Goal: Task Accomplishment & Management: Complete application form

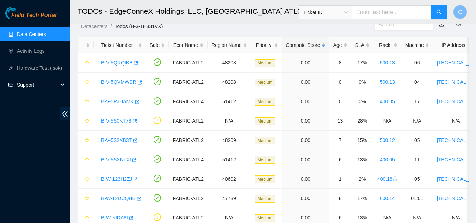
scroll to position [151, 0]
click at [32, 52] on link "Activity Logs" at bounding box center [31, 51] width 28 height 6
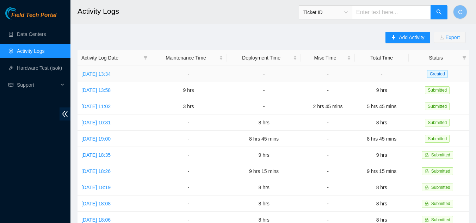
click at [108, 75] on link "[DATE] 13:34" at bounding box center [95, 74] width 29 height 6
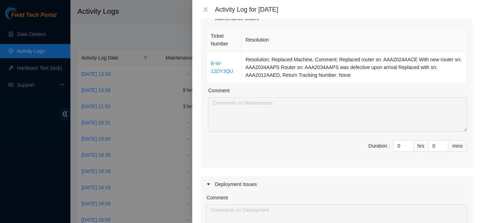
scroll to position [70, 0]
click at [394, 144] on input "0" at bounding box center [404, 145] width 20 height 11
type input "09"
type input "9"
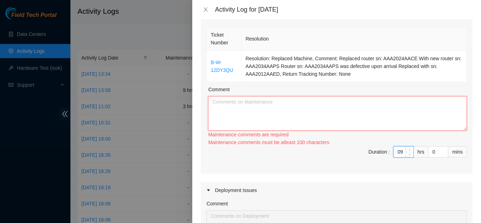
type input "9"
click at [379, 127] on textarea "Comment" at bounding box center [337, 113] width 259 height 35
drag, startPoint x: 209, startPoint y: 63, endPoint x: 233, endPoint y: 70, distance: 25.2
click at [233, 70] on td "B-W-12DY3QU" at bounding box center [224, 66] width 35 height 31
copy link "B-W-12DY3QU"
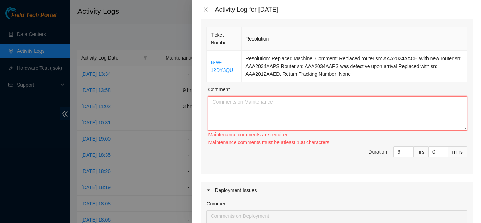
click at [251, 117] on textarea "Comment" at bounding box center [337, 113] width 259 height 35
paste textarea "B-W-12DY3QU"
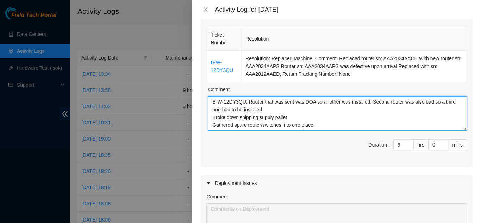
scroll to position [6, 0]
click at [261, 120] on textarea "B-W-12DY3QU: Router that was sent was DOA so another was installed. Second rout…" at bounding box center [337, 113] width 259 height 35
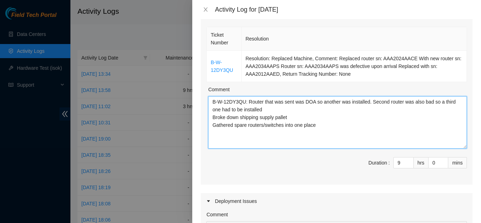
drag, startPoint x: 460, startPoint y: 128, endPoint x: 465, endPoint y: 146, distance: 18.6
click at [465, 146] on div "Ticket Number Resolution B-W-12DY3QU Resolution: Replaced Machine, Comment: Rep…" at bounding box center [337, 104] width 272 height 159
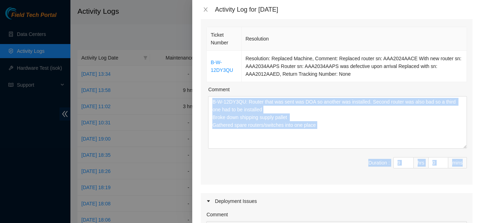
drag, startPoint x: 465, startPoint y: 146, endPoint x: 465, endPoint y: 152, distance: 5.3
click at [465, 152] on div "Ticket Number Resolution B-W-12DY3QU Resolution: Replaced Machine, Comment: Rep…" at bounding box center [337, 104] width 272 height 159
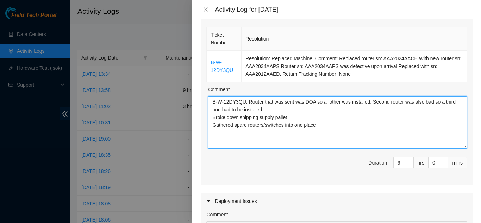
click at [378, 125] on textarea "B-W-12DY3QU: Router that was sent was DOA so another was installed. Second rout…" at bounding box center [337, 122] width 259 height 53
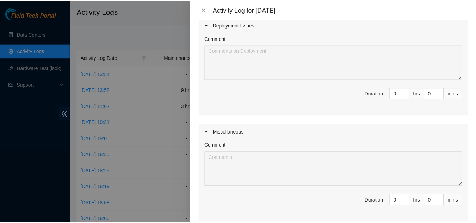
scroll to position [324, 0]
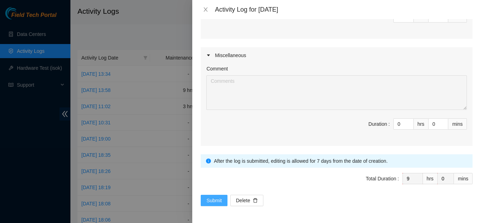
type textarea "B-W-12DY3QU: Router that was sent was DOA so another was installed. Second rout…"
click at [210, 203] on span "Submit" at bounding box center [215, 201] width 16 height 8
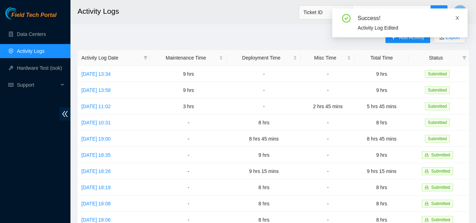
click at [455, 18] on icon "close" at bounding box center [457, 18] width 5 height 5
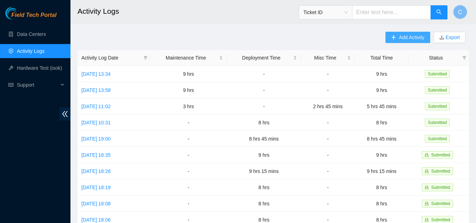
click at [394, 36] on icon "plus" at bounding box center [393, 37] width 5 height 5
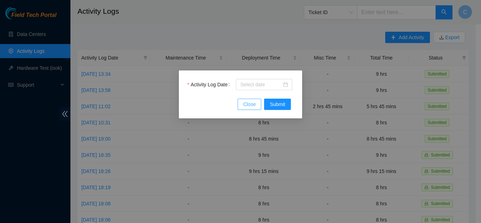
click at [242, 103] on button "Close" at bounding box center [250, 104] width 24 height 11
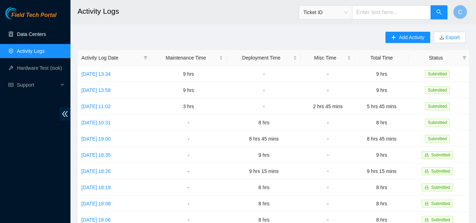
click at [35, 31] on link "Data Centers" at bounding box center [31, 34] width 29 height 6
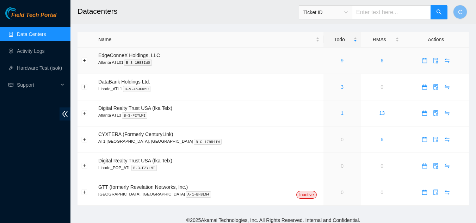
click at [327, 60] on div "9" at bounding box center [342, 61] width 30 height 8
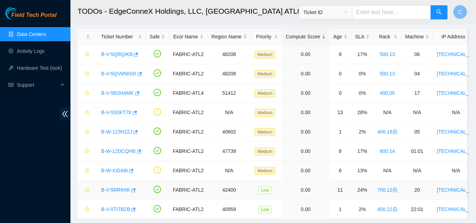
scroll to position [19, 0]
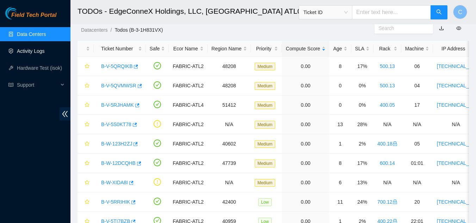
drag, startPoint x: 32, startPoint y: 51, endPoint x: 40, endPoint y: 51, distance: 8.1
click at [32, 51] on link "Activity Logs" at bounding box center [31, 51] width 28 height 6
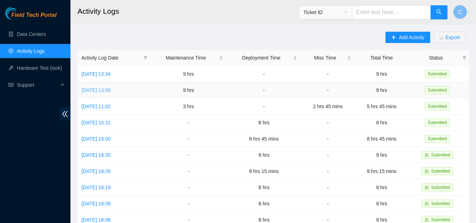
click at [107, 88] on link "[DATE] 13:58" at bounding box center [95, 90] width 29 height 6
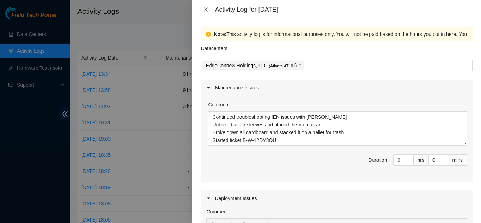
click at [208, 9] on icon "close" at bounding box center [206, 10] width 6 height 6
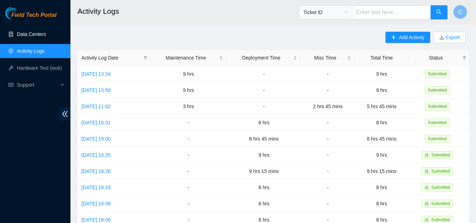
click at [31, 31] on link "Data Centers" at bounding box center [31, 34] width 29 height 6
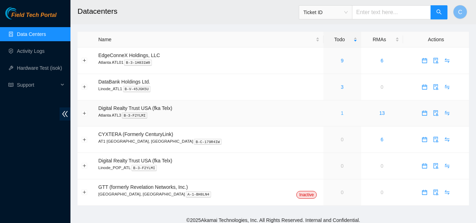
click at [341, 113] on link "1" at bounding box center [342, 113] width 3 height 6
